Goal: Transaction & Acquisition: Purchase product/service

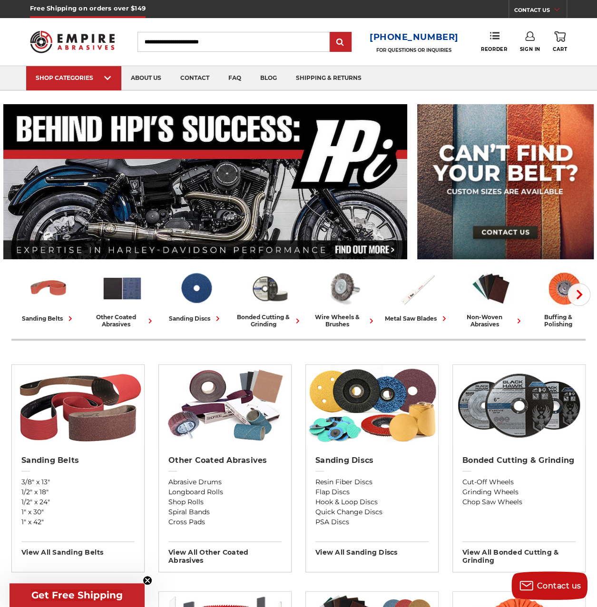
type input "**********"
click at [527, 37] on icon at bounding box center [530, 36] width 10 height 10
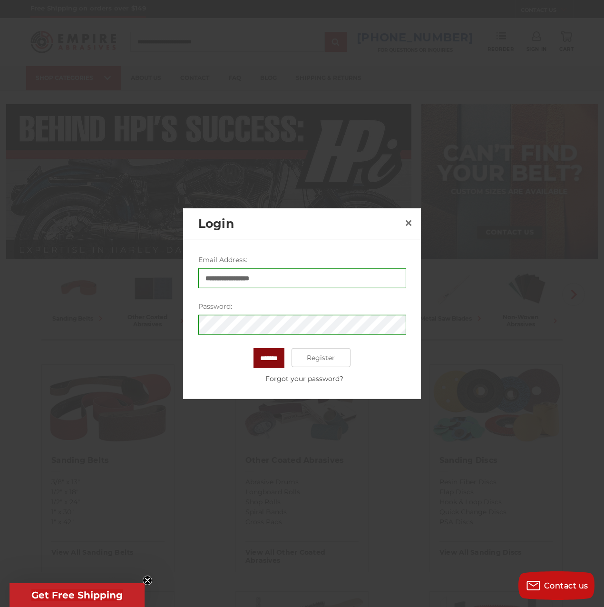
click at [271, 353] on input "*******" at bounding box center [268, 358] width 31 height 20
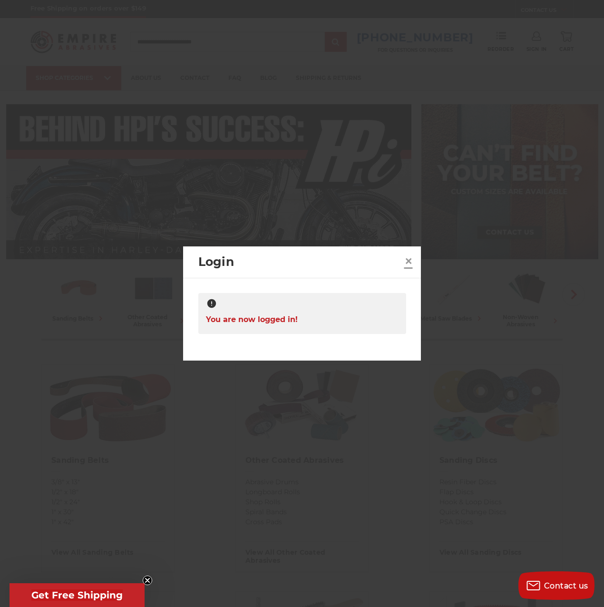
click at [404, 262] on span "×" at bounding box center [408, 261] width 9 height 19
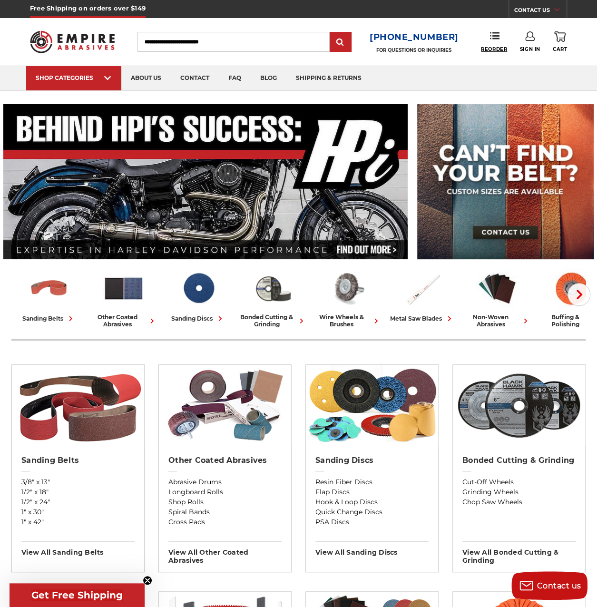
click at [503, 38] on link "Reorder" at bounding box center [494, 41] width 26 height 20
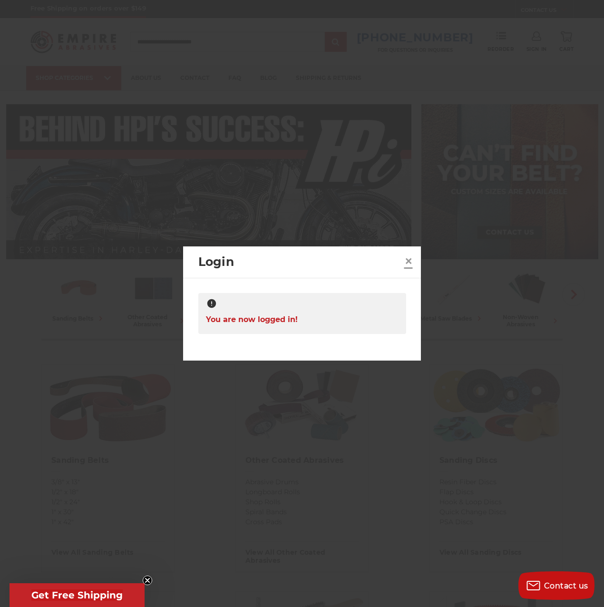
click at [406, 262] on span "×" at bounding box center [408, 261] width 9 height 19
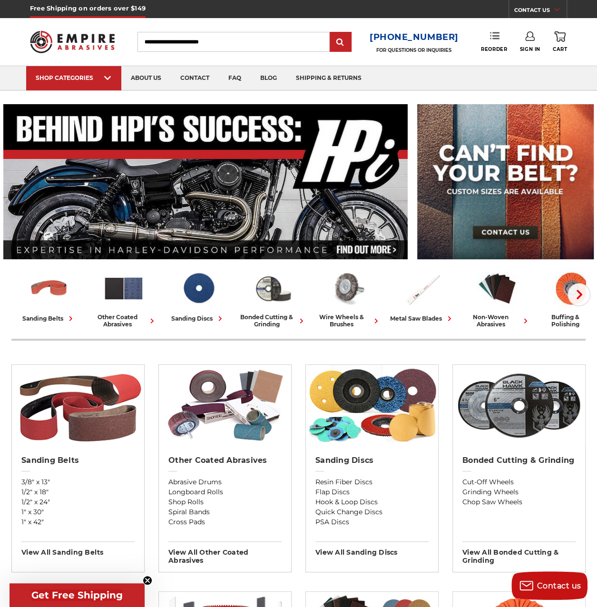
click at [498, 38] on icon at bounding box center [495, 36] width 10 height 10
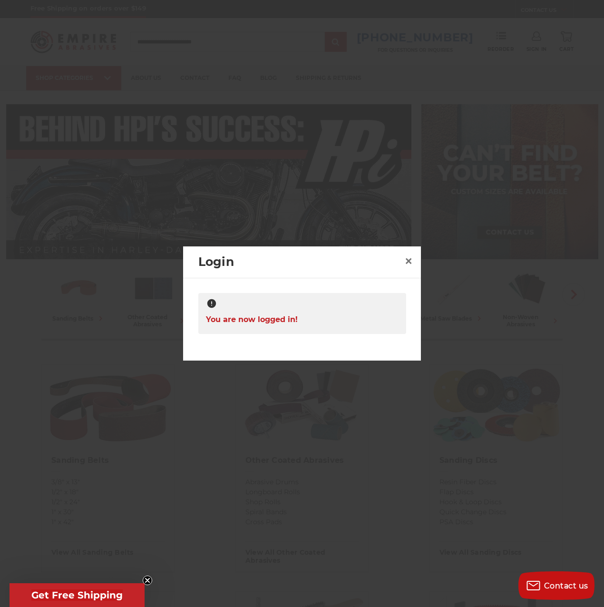
drag, startPoint x: 419, startPoint y: 268, endPoint x: 416, endPoint y: 264, distance: 5.1
click at [419, 268] on div "Login ×" at bounding box center [302, 262] width 238 height 32
click at [412, 262] on span "×" at bounding box center [408, 261] width 9 height 19
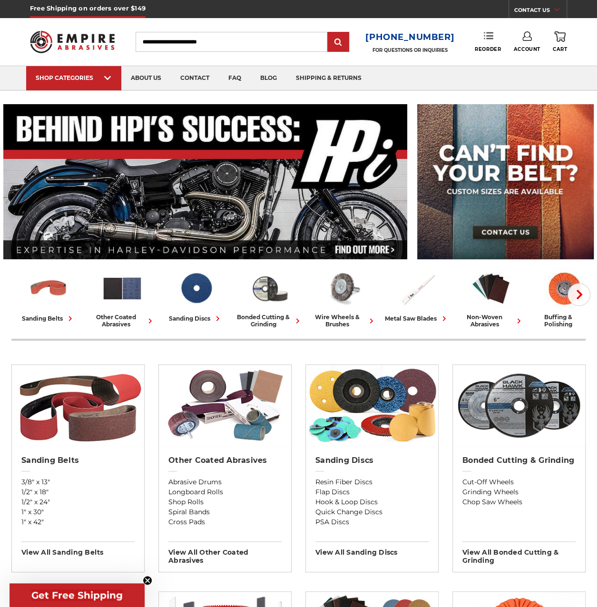
click at [487, 32] on icon at bounding box center [489, 36] width 10 height 10
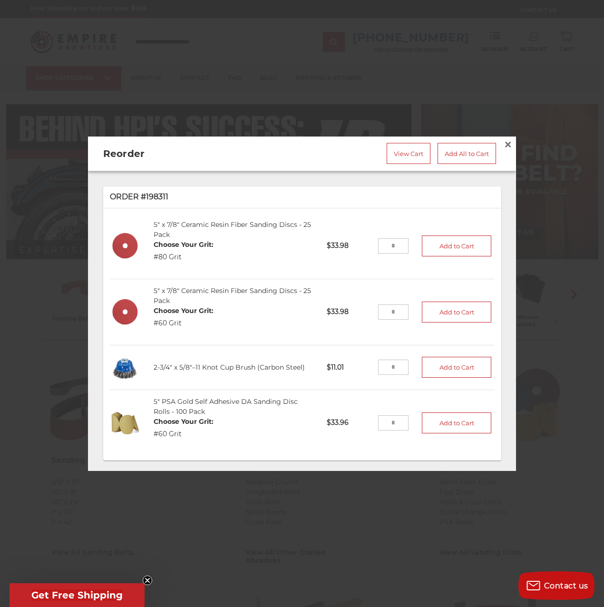
click at [379, 309] on input "tel" at bounding box center [393, 311] width 31 height 15
type input "*"
click at [426, 312] on button "Add to Cart" at bounding box center [456, 311] width 69 height 21
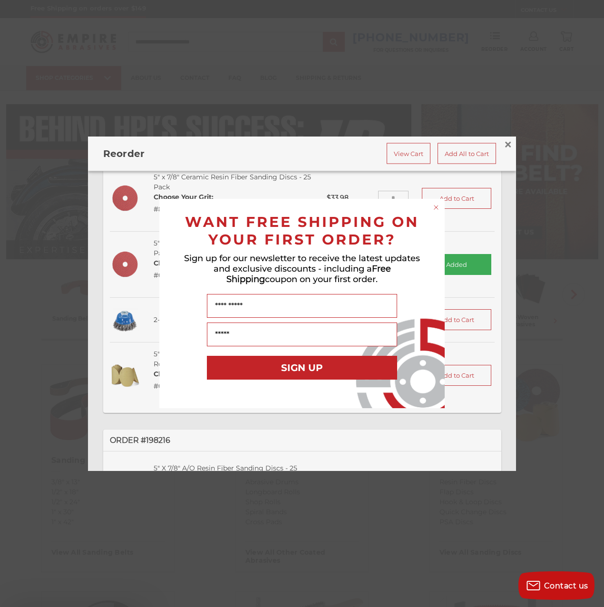
click at [395, 351] on div "Your Email" at bounding box center [302, 334] width 266 height 33
click at [435, 204] on circle "Close dialog" at bounding box center [436, 207] width 9 height 9
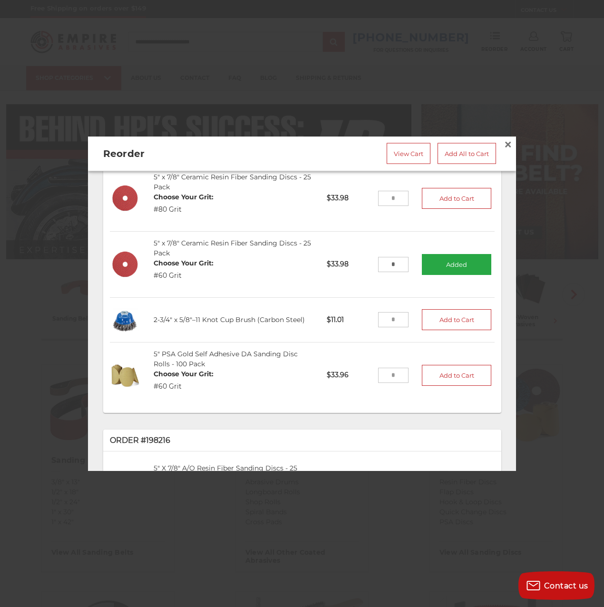
click at [389, 374] on input "tel" at bounding box center [393, 374] width 31 height 15
type input "*"
click at [440, 367] on button "Add to Cart" at bounding box center [456, 374] width 69 height 21
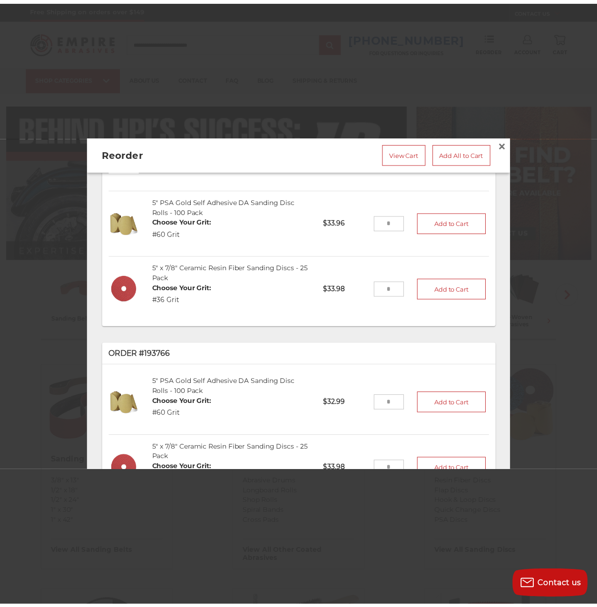
scroll to position [515, 0]
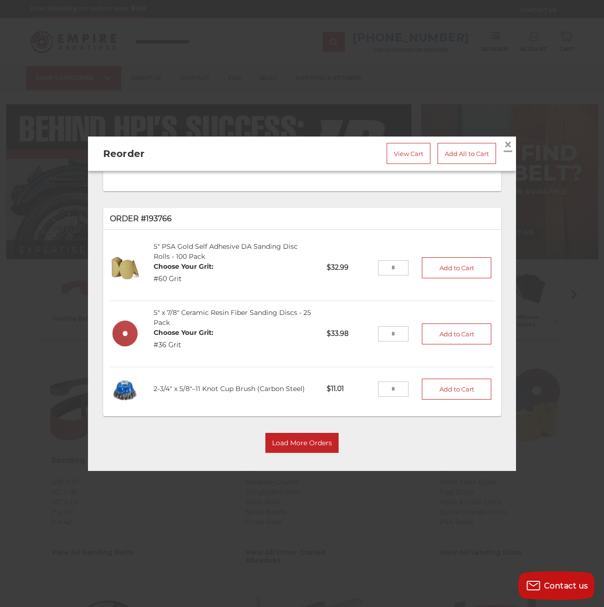
click at [503, 141] on span "×" at bounding box center [507, 144] width 9 height 19
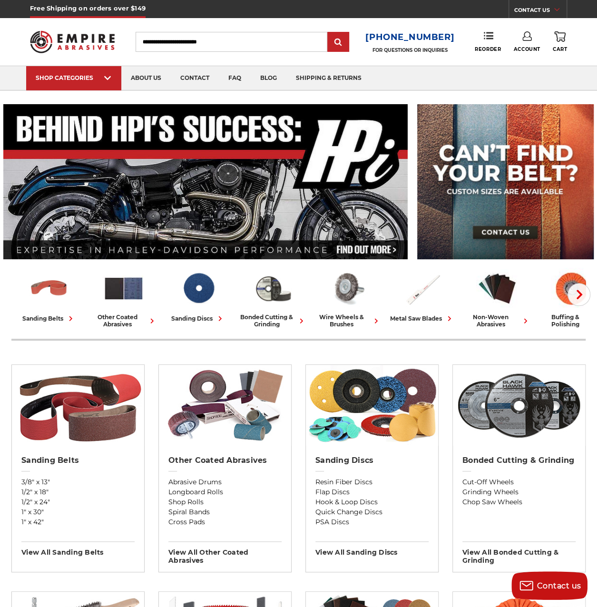
click at [562, 44] on link "0 Cart" at bounding box center [559, 41] width 14 height 21
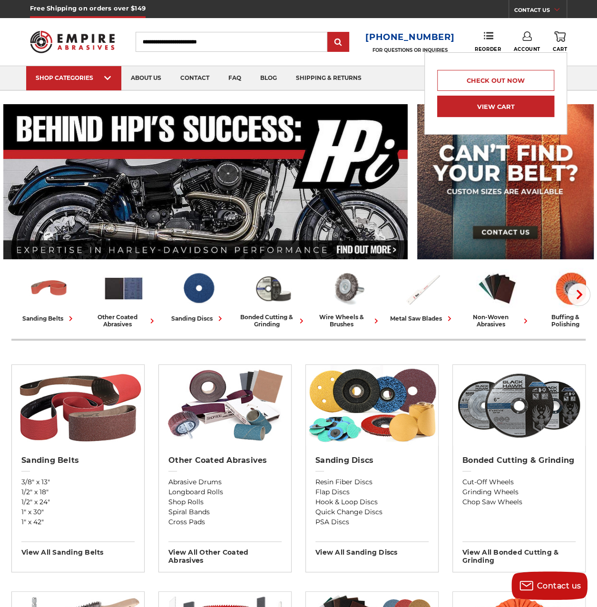
click at [523, 103] on link "View Cart" at bounding box center [495, 106] width 117 height 21
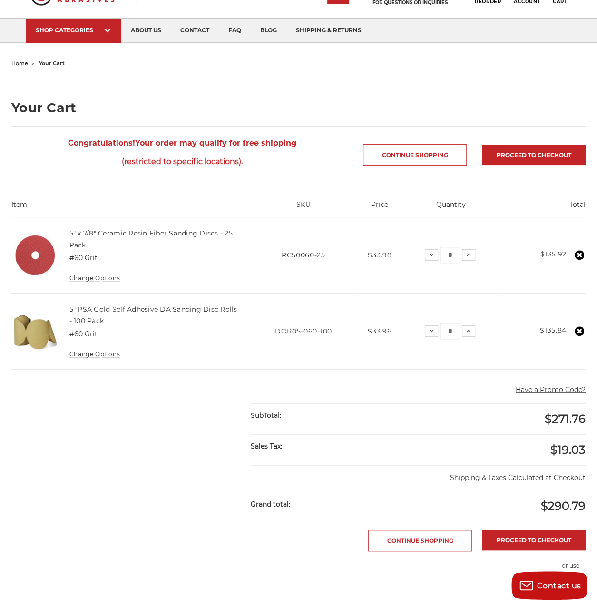
scroll to position [403, 0]
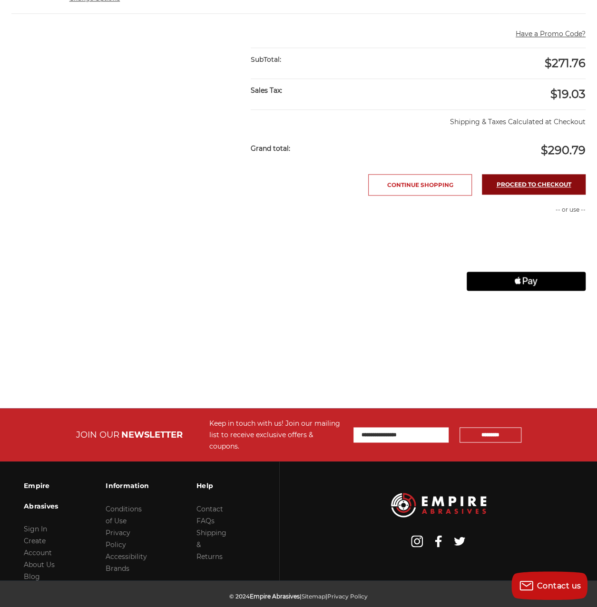
click at [482, 175] on link "Proceed to checkout" at bounding box center [534, 184] width 104 height 20
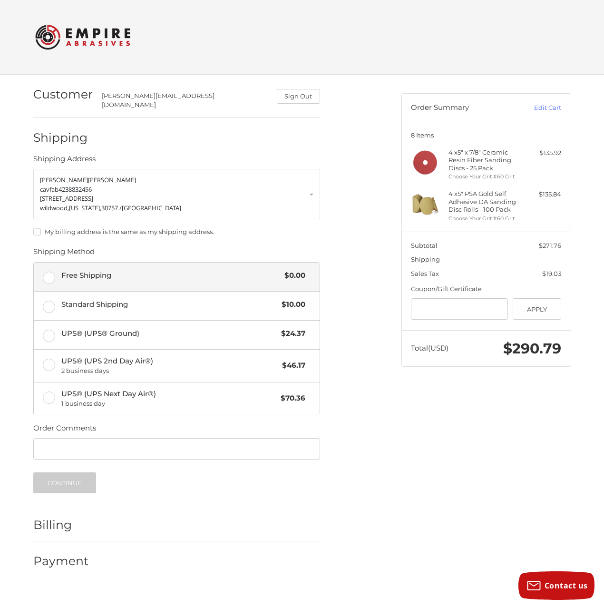
click at [66, 280] on label "Free Shipping $0.00" at bounding box center [177, 276] width 286 height 29
click at [64, 472] on button "Continue" at bounding box center [64, 482] width 63 height 21
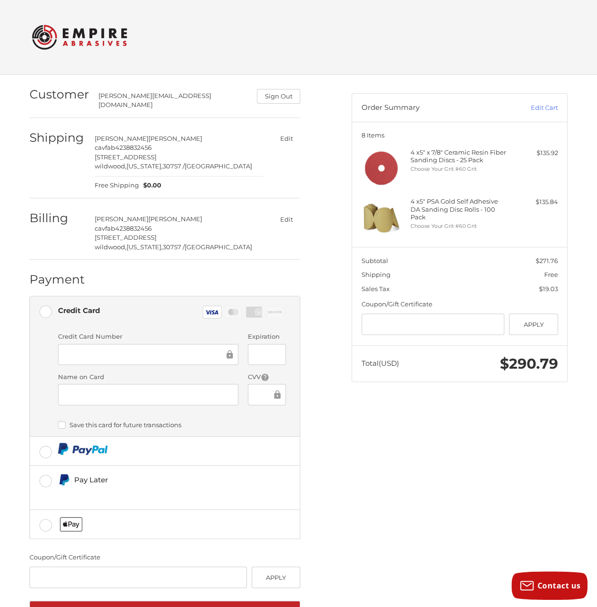
scroll to position [32, 0]
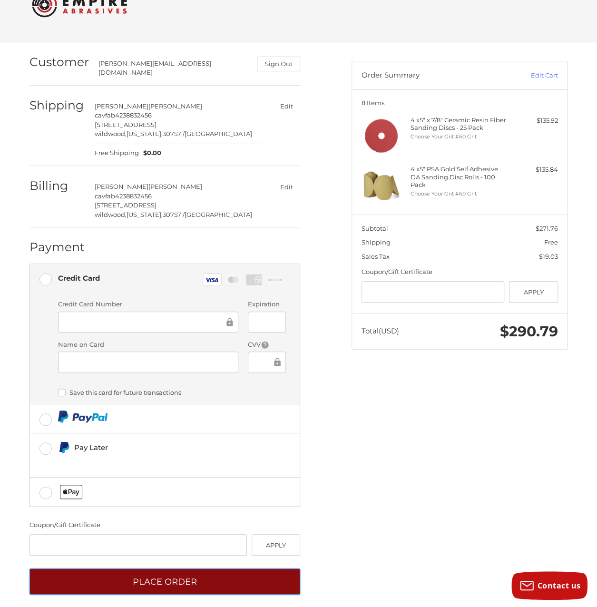
click at [247, 574] on button "Place Order" at bounding box center [164, 581] width 271 height 26
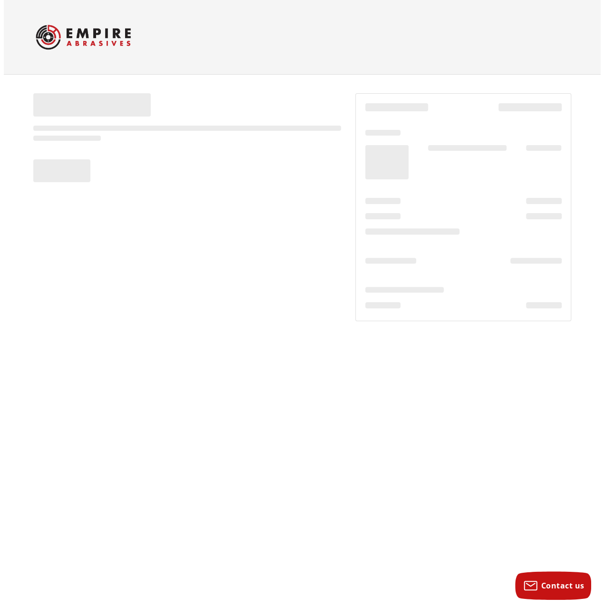
scroll to position [0, 0]
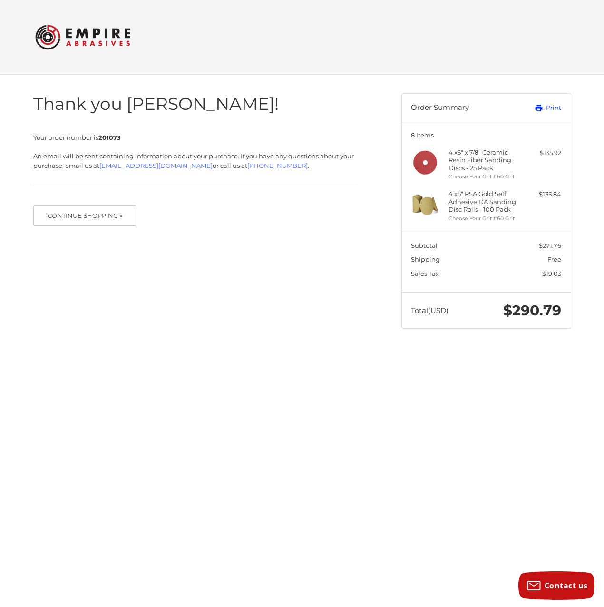
drag, startPoint x: 548, startPoint y: 105, endPoint x: 78, endPoint y: 551, distance: 648.1
click at [548, 105] on link "Print" at bounding box center [537, 108] width 47 height 10
